Goal: Information Seeking & Learning: Learn about a topic

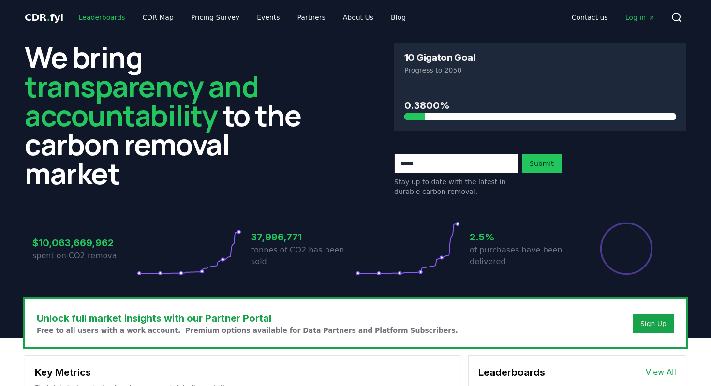
click at [90, 19] on link "Leaderboards" at bounding box center [102, 17] width 62 height 17
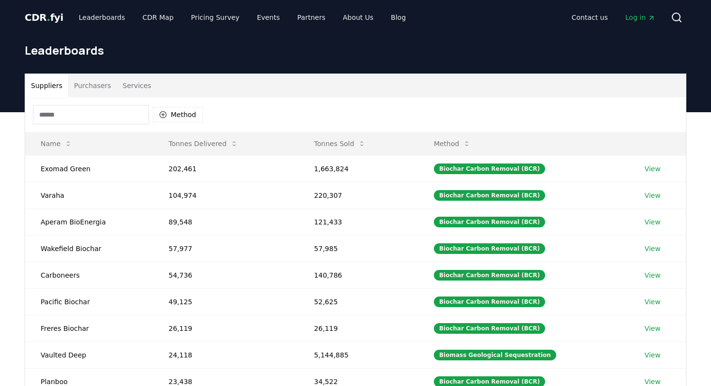
click at [89, 86] on button "Purchasers" at bounding box center [92, 85] width 49 height 23
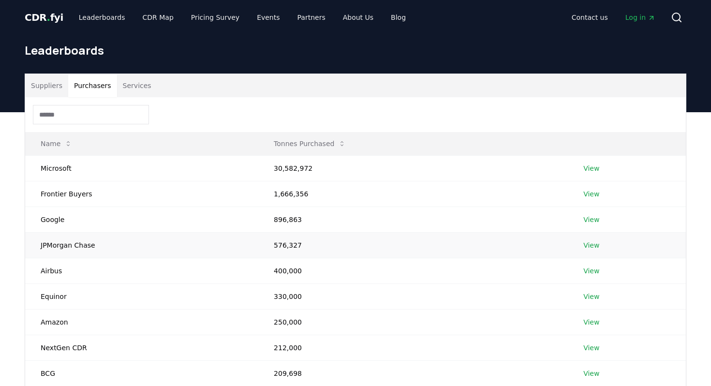
scroll to position [267, 0]
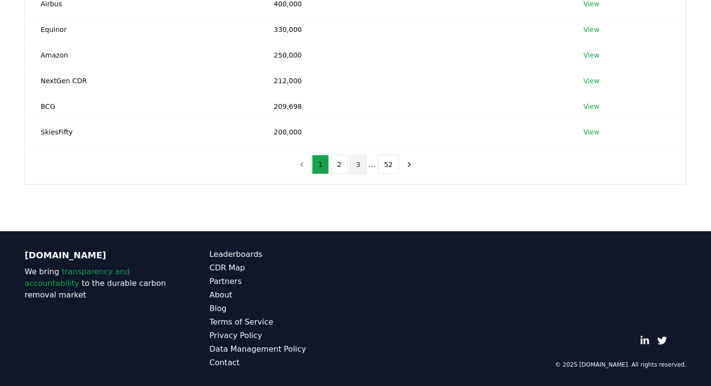
click at [361, 165] on button "3" at bounding box center [358, 164] width 17 height 19
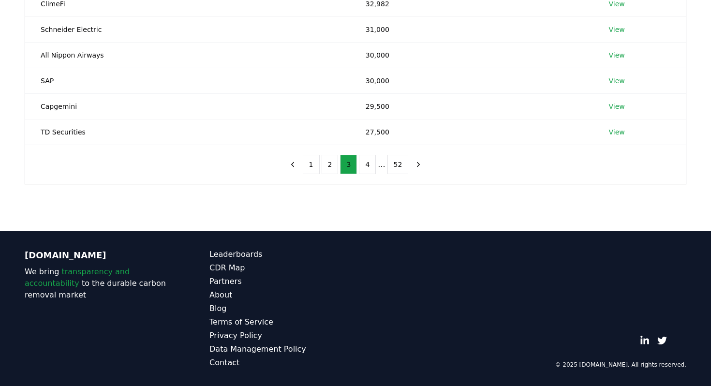
click at [382, 166] on li "..." at bounding box center [381, 165] width 7 height 12
click at [398, 163] on button "52" at bounding box center [398, 164] width 21 height 19
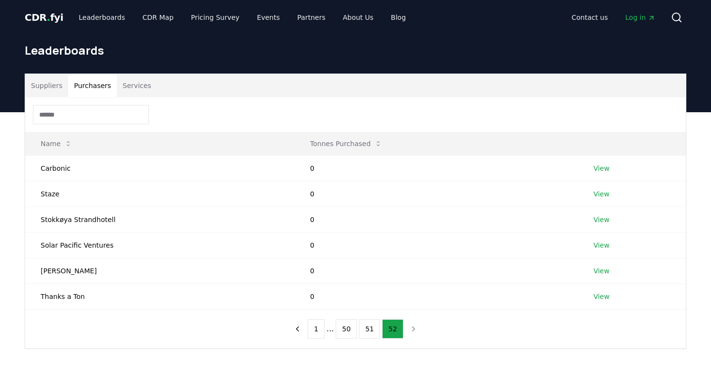
scroll to position [0, 0]
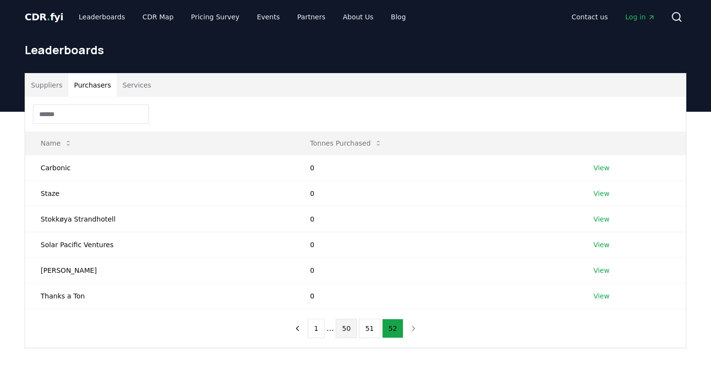
click at [348, 329] on button "50" at bounding box center [346, 328] width 21 height 19
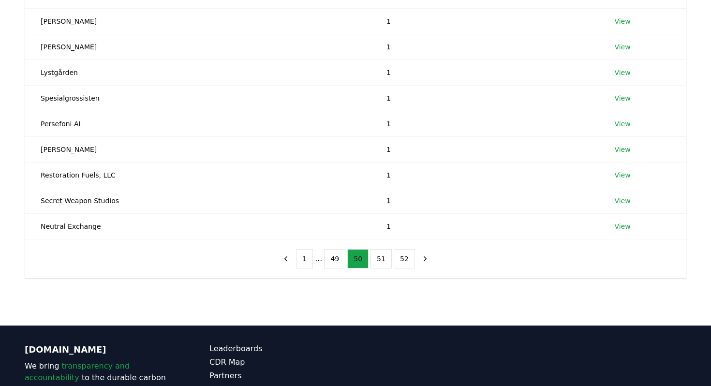
scroll to position [267, 0]
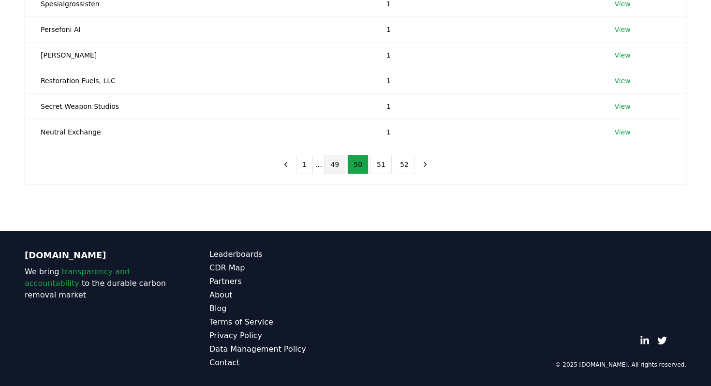
click at [331, 167] on button "49" at bounding box center [334, 164] width 21 height 19
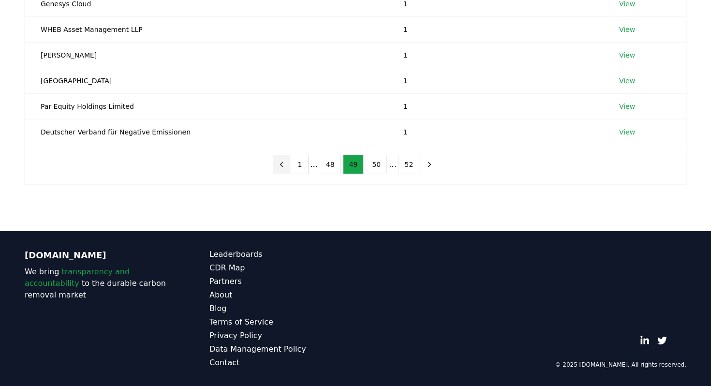
click at [285, 164] on icon "previous page" at bounding box center [281, 164] width 9 height 9
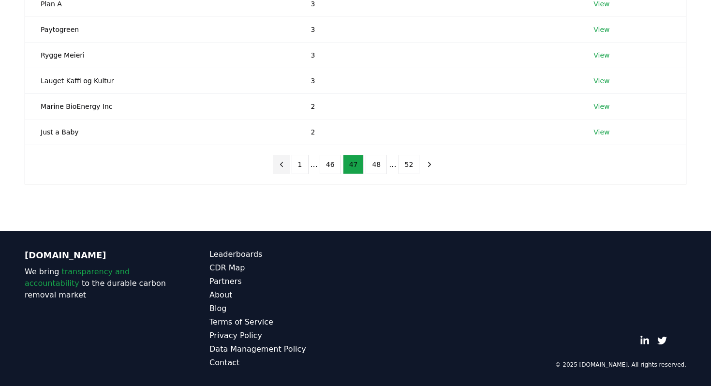
click at [285, 164] on icon "previous page" at bounding box center [281, 164] width 9 height 9
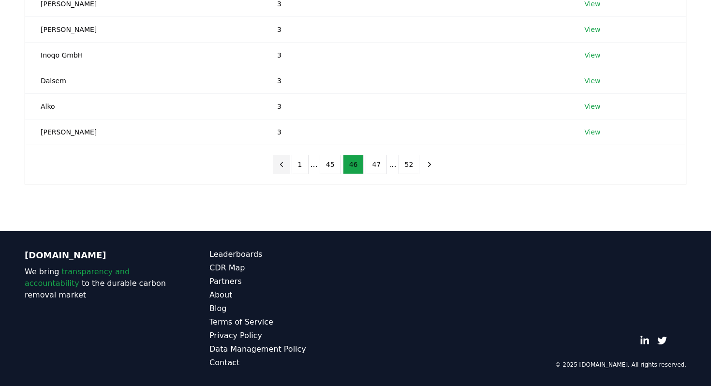
click at [285, 164] on icon "previous page" at bounding box center [281, 164] width 9 height 9
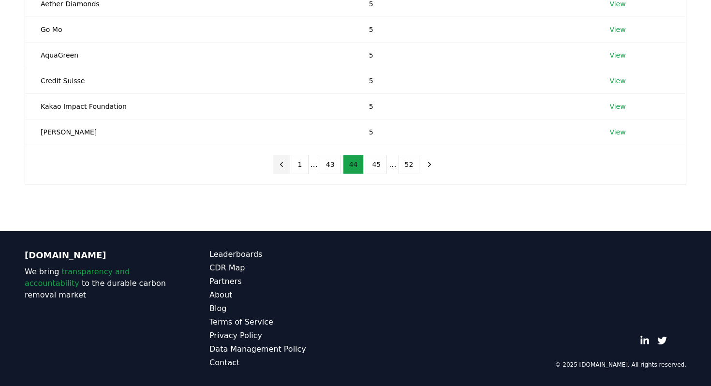
click at [285, 164] on icon "previous page" at bounding box center [281, 164] width 9 height 9
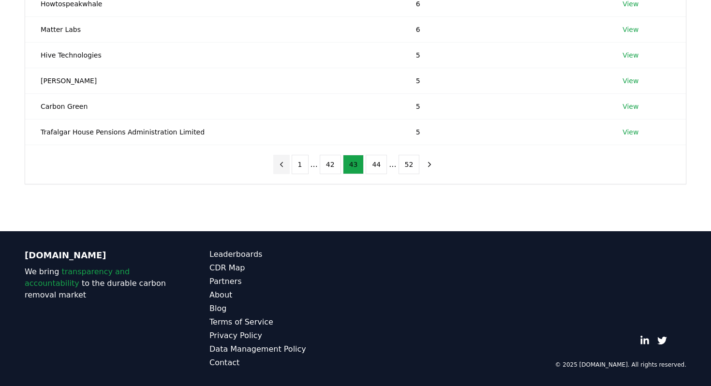
click at [285, 164] on icon "previous page" at bounding box center [281, 164] width 9 height 9
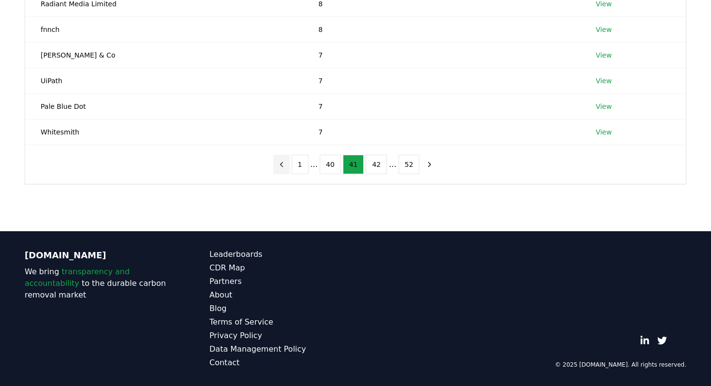
click at [285, 164] on icon "previous page" at bounding box center [281, 164] width 9 height 9
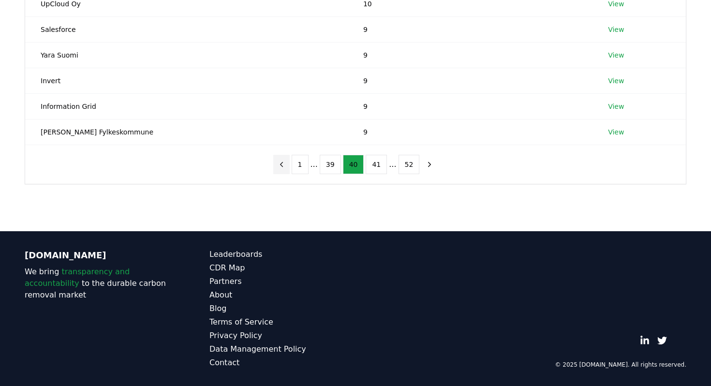
click at [285, 164] on icon "previous page" at bounding box center [281, 164] width 9 height 9
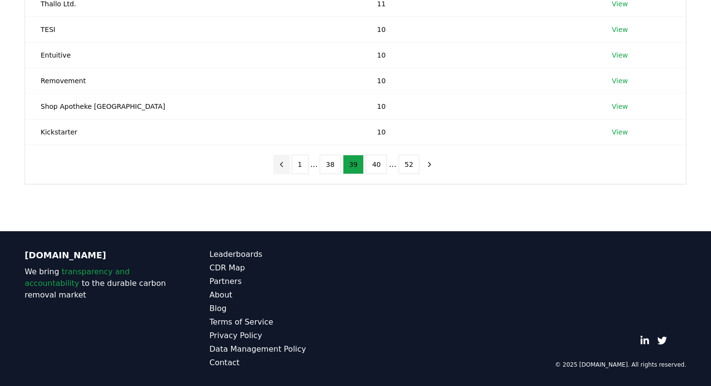
click at [285, 164] on icon "previous page" at bounding box center [281, 164] width 9 height 9
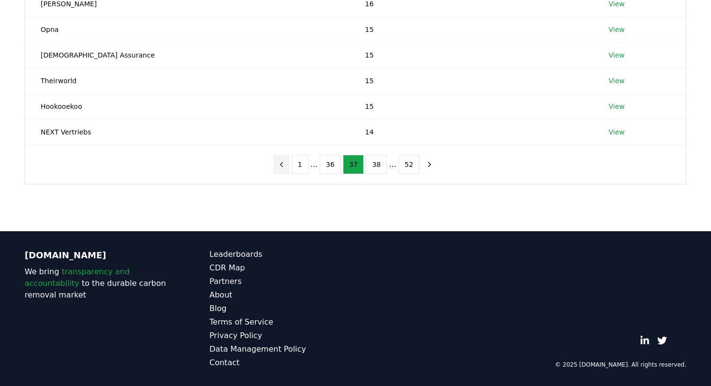
click at [285, 164] on icon "previous page" at bounding box center [281, 164] width 9 height 9
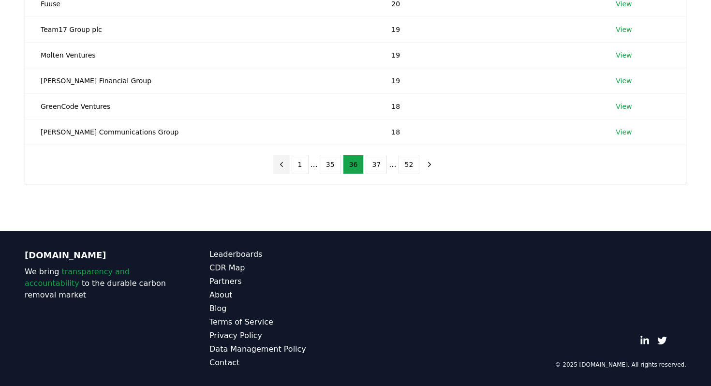
click at [285, 164] on icon "previous page" at bounding box center [281, 164] width 9 height 9
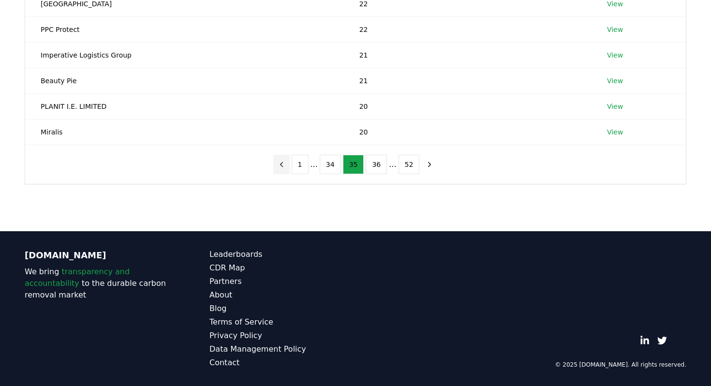
click at [285, 164] on icon "previous page" at bounding box center [281, 164] width 9 height 9
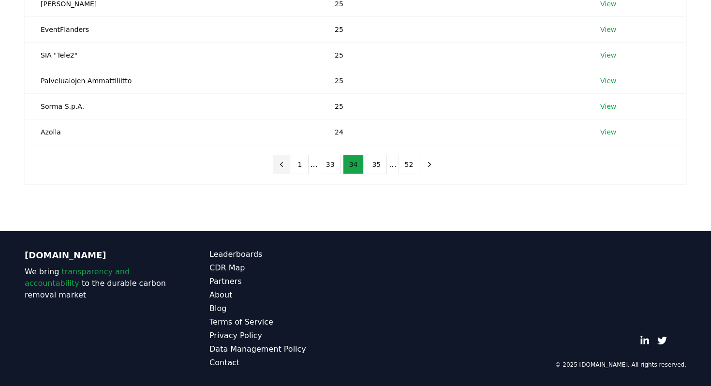
click at [285, 164] on icon "previous page" at bounding box center [281, 164] width 9 height 9
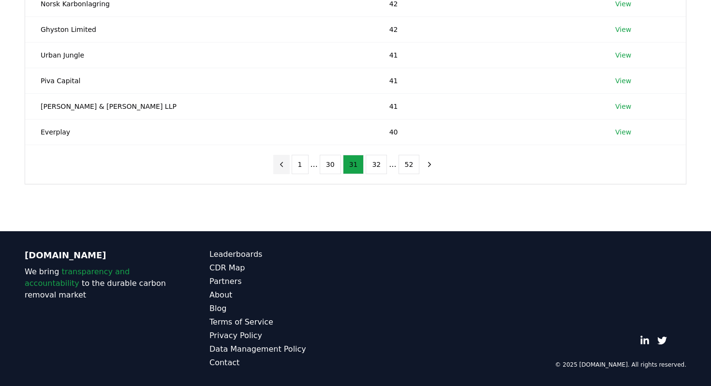
click at [285, 164] on icon "previous page" at bounding box center [281, 164] width 9 height 9
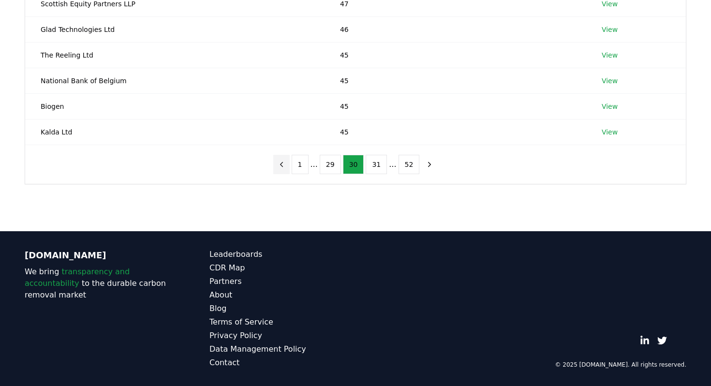
click at [285, 164] on icon "previous page" at bounding box center [281, 164] width 9 height 9
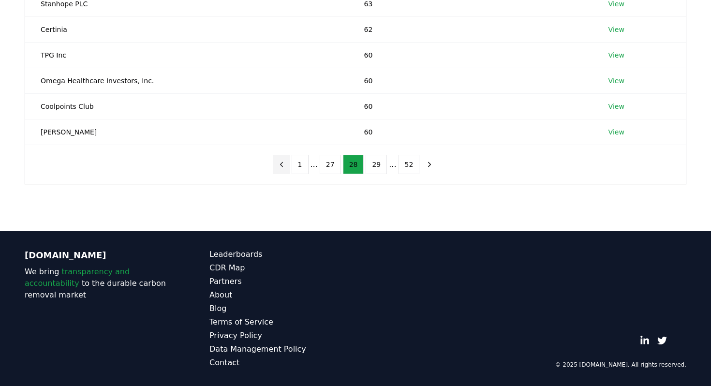
click at [285, 164] on icon "previous page" at bounding box center [281, 164] width 9 height 9
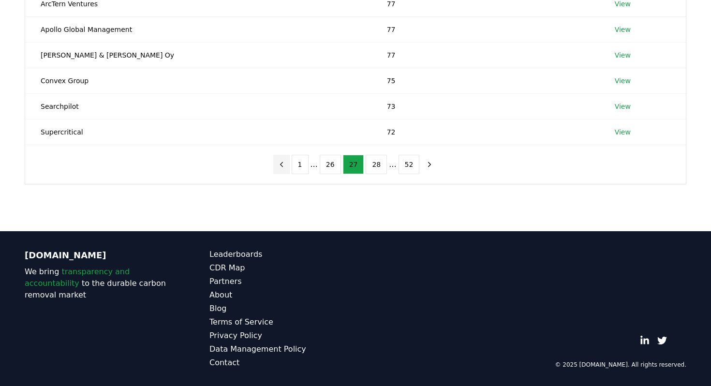
click at [285, 164] on icon "previous page" at bounding box center [281, 164] width 9 height 9
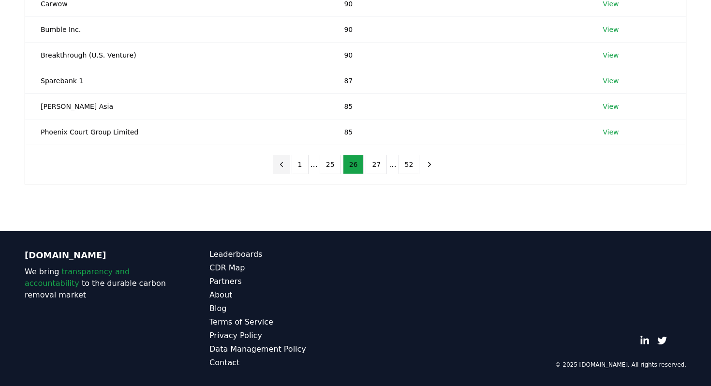
click at [285, 164] on icon "previous page" at bounding box center [281, 164] width 9 height 9
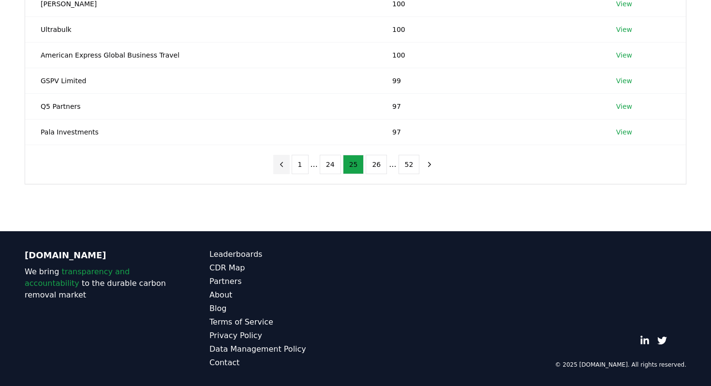
click at [285, 164] on icon "previous page" at bounding box center [281, 164] width 9 height 9
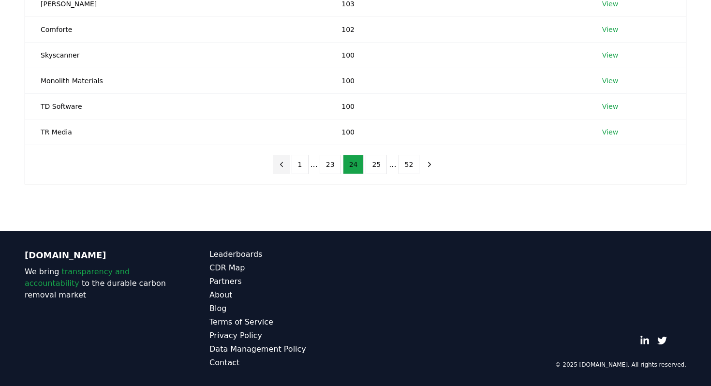
click at [285, 164] on icon "previous page" at bounding box center [281, 164] width 9 height 9
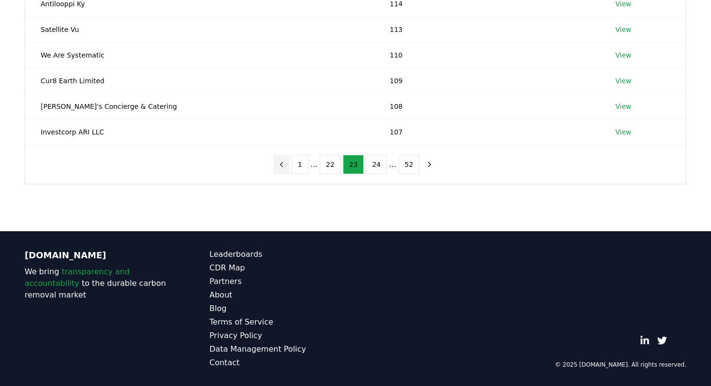
click at [285, 164] on icon "previous page" at bounding box center [281, 164] width 9 height 9
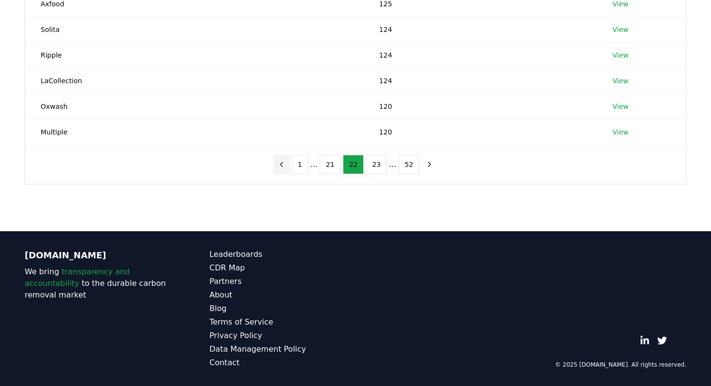
click at [285, 164] on icon "previous page" at bounding box center [281, 164] width 9 height 9
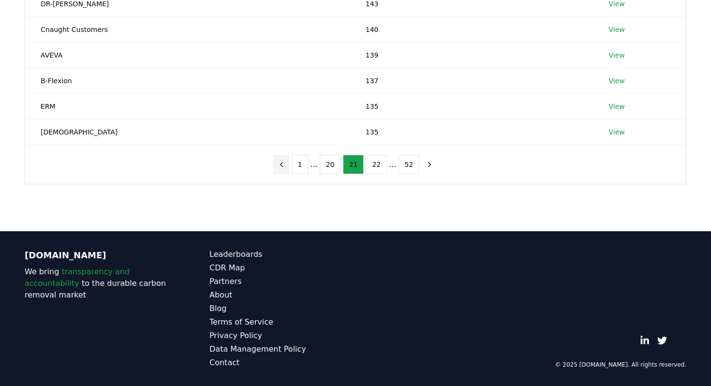
click at [285, 164] on icon "previous page" at bounding box center [281, 164] width 9 height 9
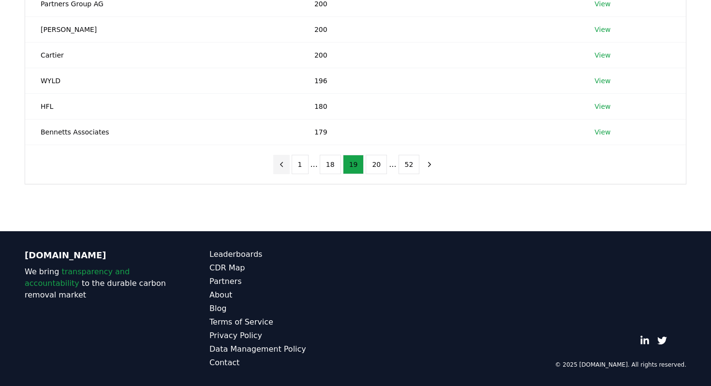
click at [285, 164] on icon "previous page" at bounding box center [281, 164] width 9 height 9
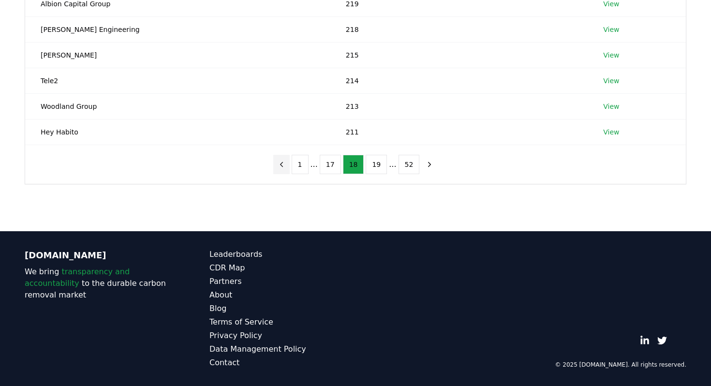
click at [285, 164] on icon "previous page" at bounding box center [281, 164] width 9 height 9
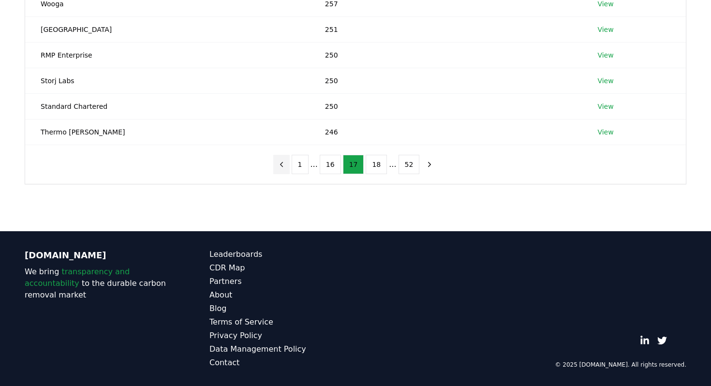
click at [285, 164] on icon "previous page" at bounding box center [281, 164] width 9 height 9
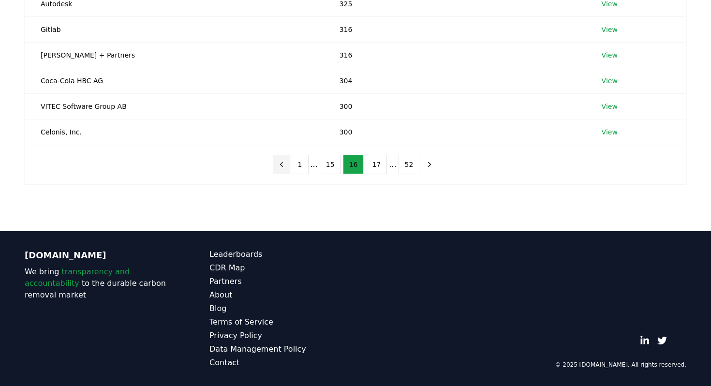
click at [283, 164] on icon "previous page" at bounding box center [281, 164] width 2 height 4
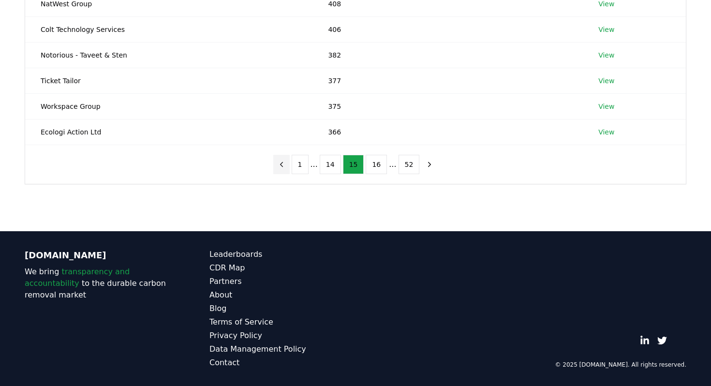
click at [285, 164] on icon "previous page" at bounding box center [281, 164] width 9 height 9
click at [427, 163] on icon "next page" at bounding box center [429, 164] width 9 height 9
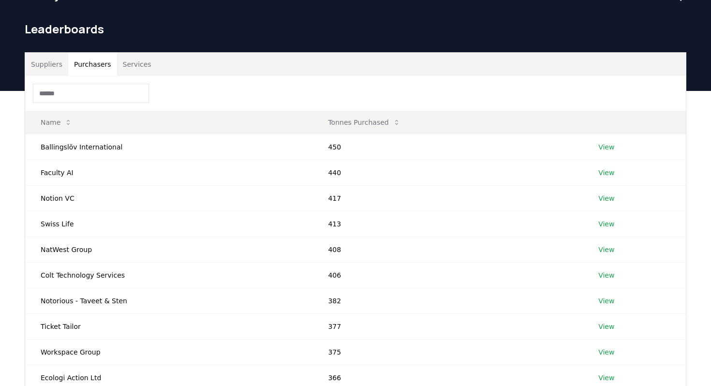
scroll to position [0, 0]
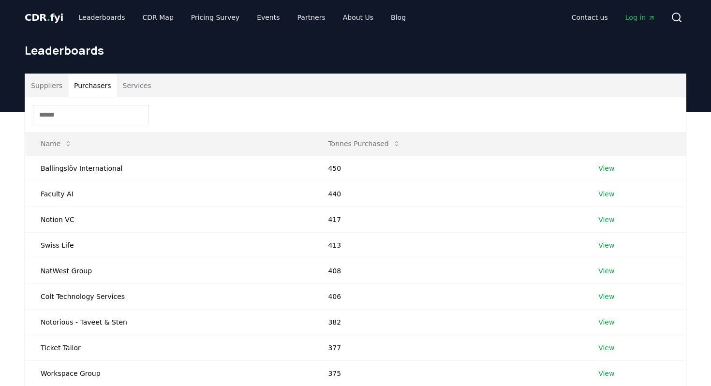
click at [43, 85] on button "Suppliers" at bounding box center [46, 85] width 43 height 23
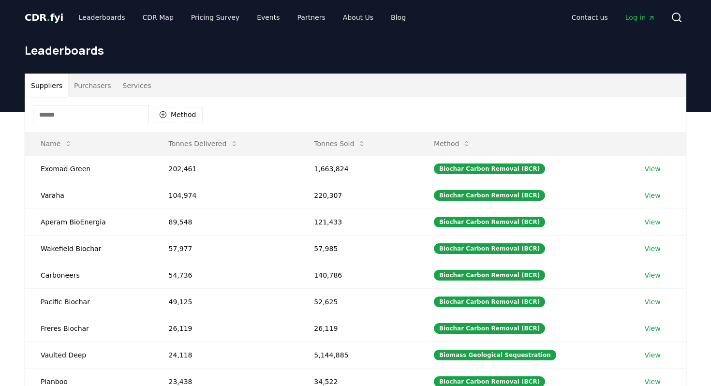
click at [81, 115] on input at bounding box center [91, 114] width 116 height 19
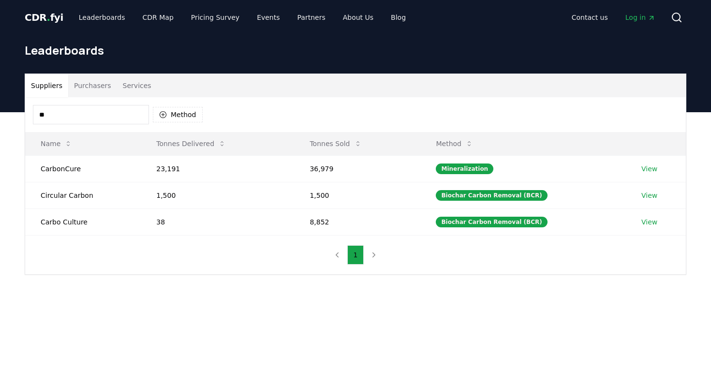
type input "*"
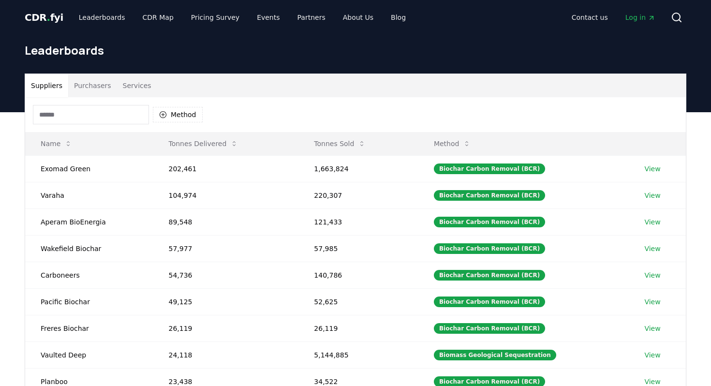
type input "*"
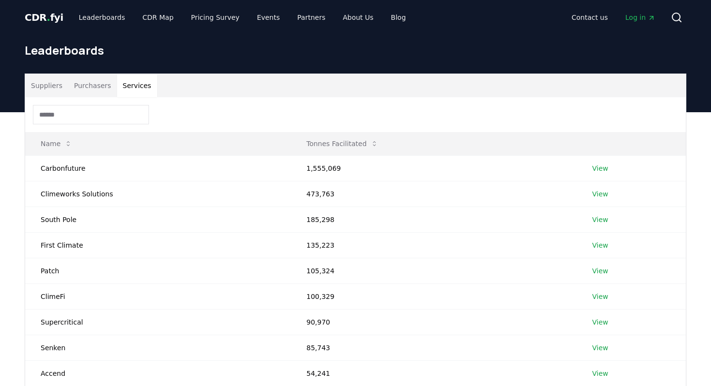
click at [147, 90] on button "Services" at bounding box center [137, 85] width 40 height 23
click at [91, 108] on input at bounding box center [91, 114] width 116 height 19
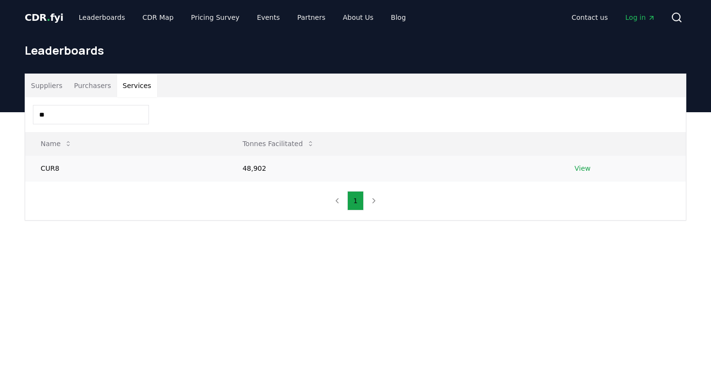
type input "*"
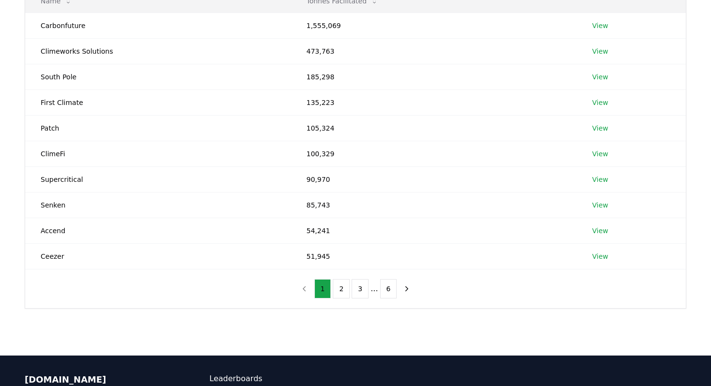
scroll to position [109, 0]
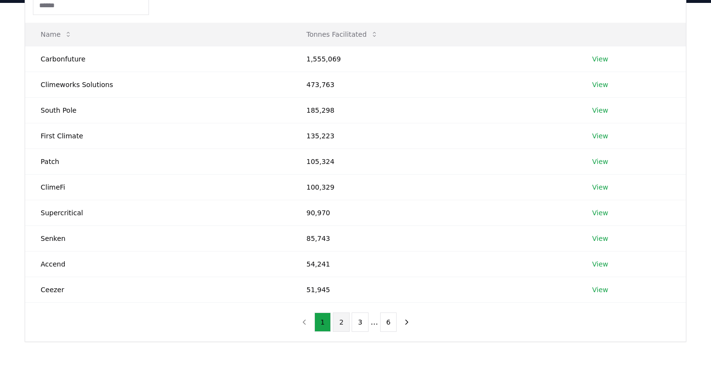
click at [340, 324] on button "2" at bounding box center [341, 322] width 17 height 19
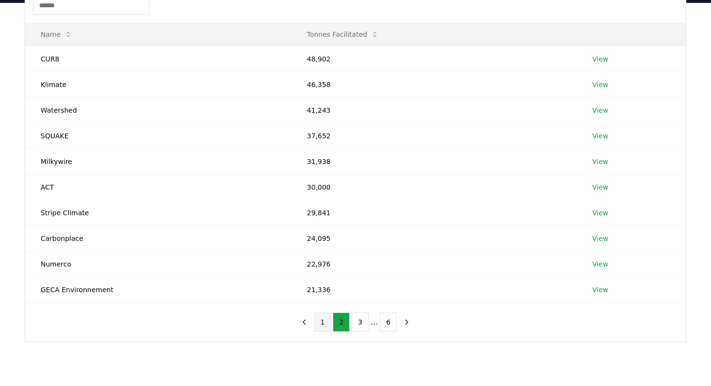
click at [327, 323] on button "1" at bounding box center [323, 322] width 17 height 19
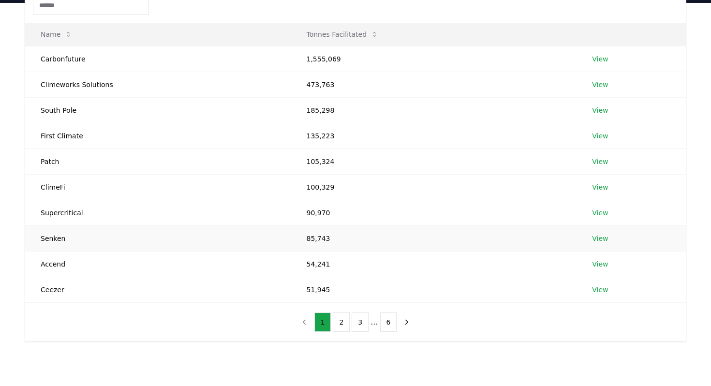
click at [599, 238] on link "View" at bounding box center [600, 239] width 16 height 10
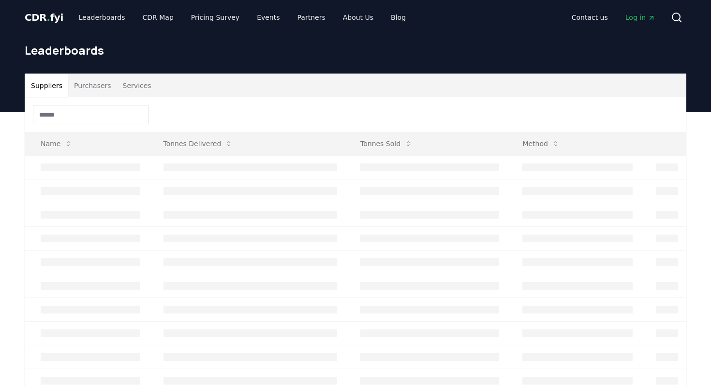
scroll to position [109, 0]
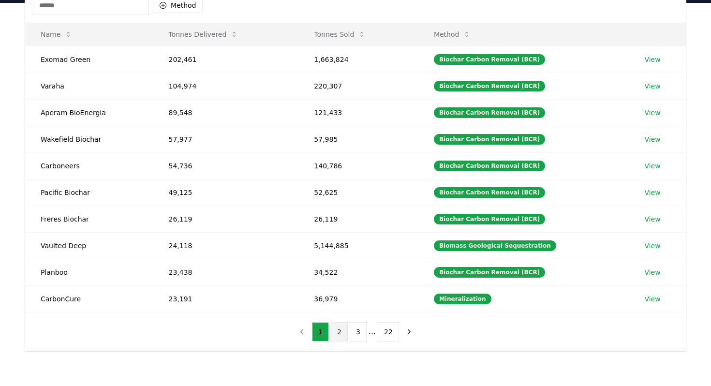
click at [337, 333] on button "2" at bounding box center [339, 331] width 17 height 19
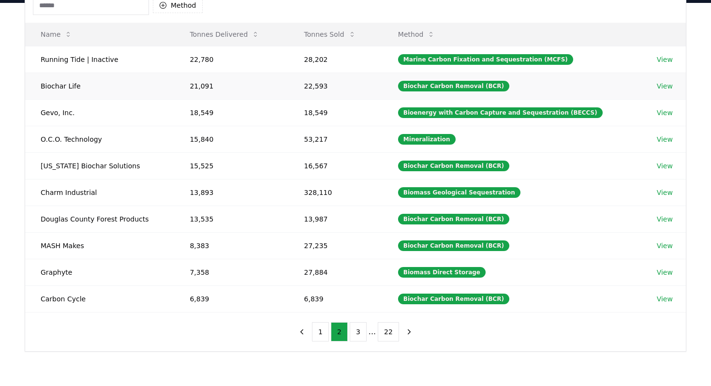
scroll to position [0, 0]
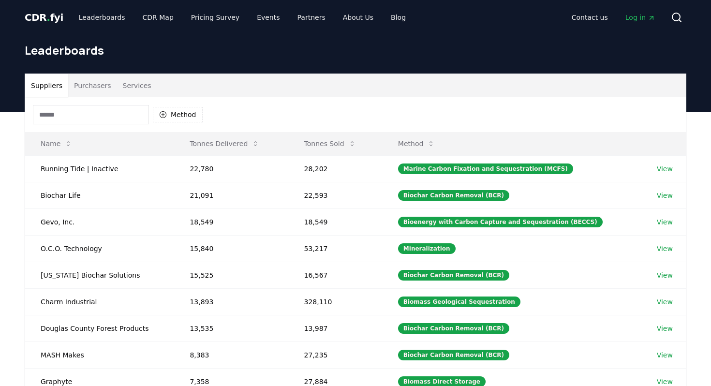
click at [127, 85] on button "Services" at bounding box center [137, 85] width 40 height 23
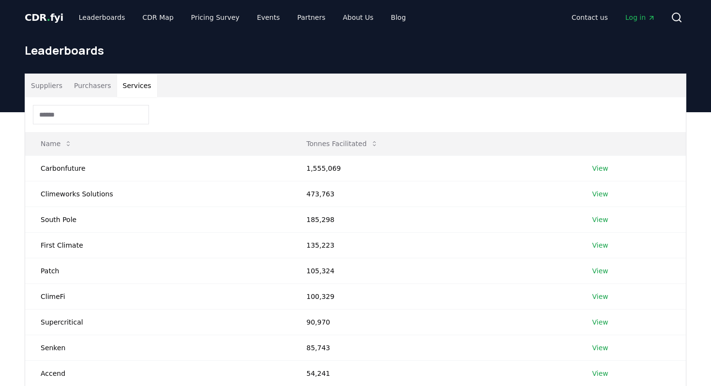
scroll to position [175, 0]
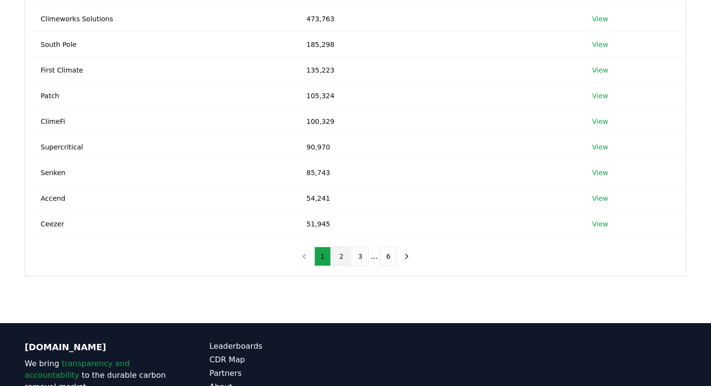
click at [341, 254] on button "2" at bounding box center [341, 256] width 17 height 19
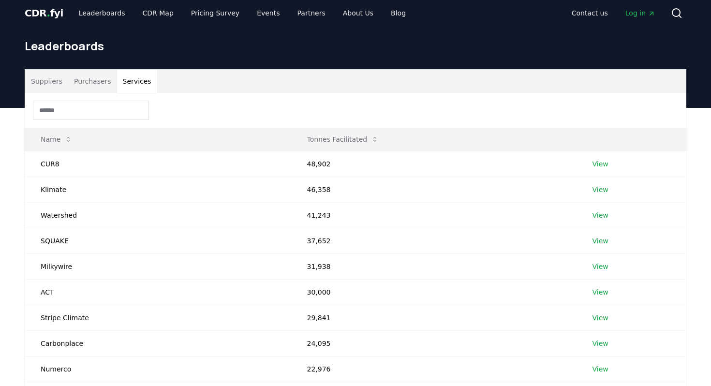
scroll to position [0, 0]
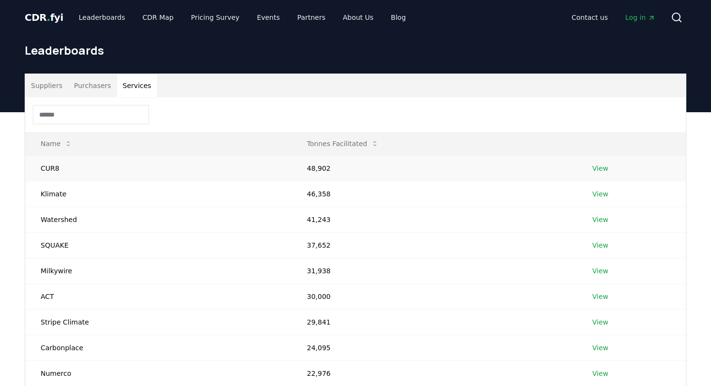
click at [46, 168] on td "CUR8" at bounding box center [158, 168] width 267 height 26
click at [55, 167] on td "CUR8" at bounding box center [158, 168] width 267 height 26
click at [593, 168] on link "View" at bounding box center [601, 169] width 16 height 10
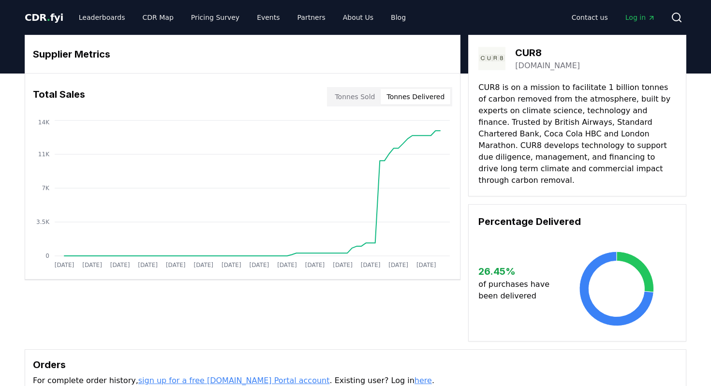
click at [413, 96] on button "Tonnes Delivered" at bounding box center [416, 96] width 70 height 15
click at [371, 97] on button "Tonnes Sold" at bounding box center [355, 96] width 52 height 15
click at [396, 97] on button "Tonnes Delivered" at bounding box center [416, 96] width 70 height 15
click at [345, 20] on link "About Us" at bounding box center [358, 17] width 46 height 17
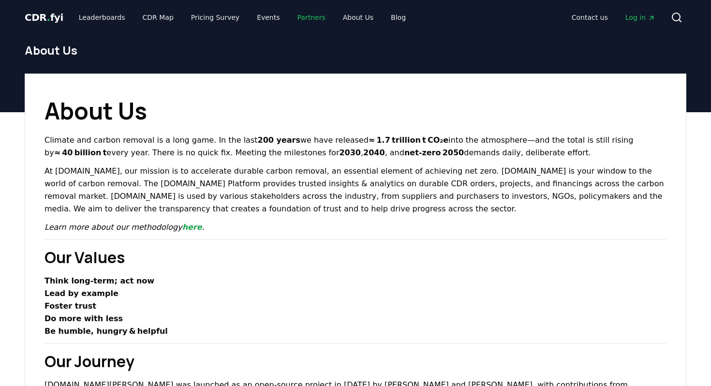
click at [304, 17] on link "Partners" at bounding box center [312, 17] width 44 height 17
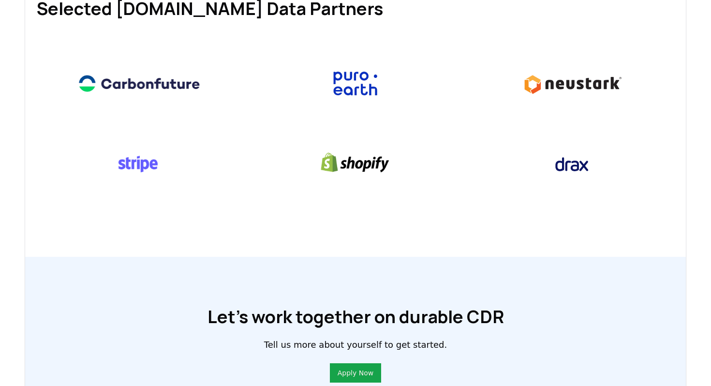
scroll to position [734, 0]
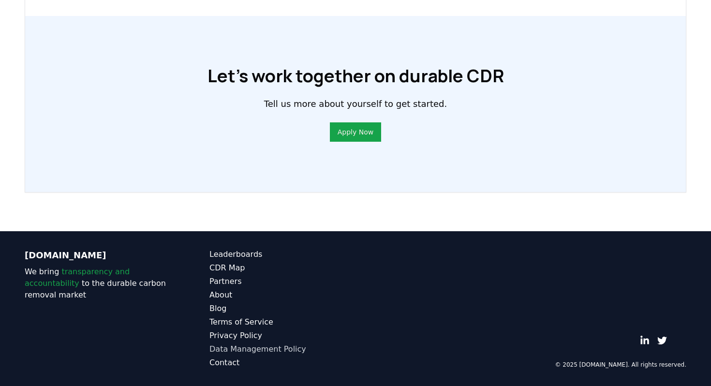
click at [245, 348] on link "Data Management Policy" at bounding box center [283, 350] width 146 height 12
